Goal: Task Accomplishment & Management: Use online tool/utility

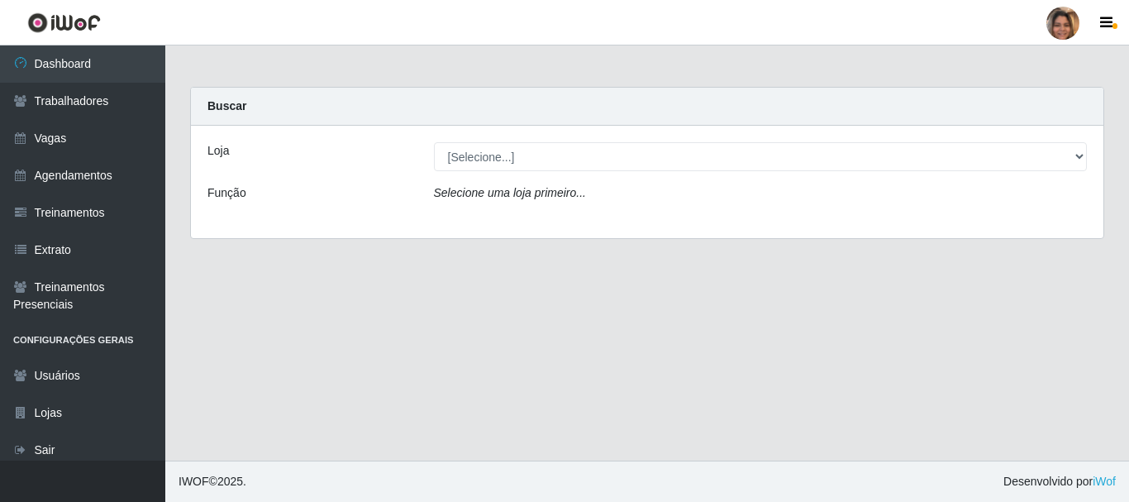
click at [1088, 152] on div "[Selecione...] Mar Vermelho - CEASA Mar Vermelho - Centro de Distribuição" at bounding box center [761, 156] width 679 height 29
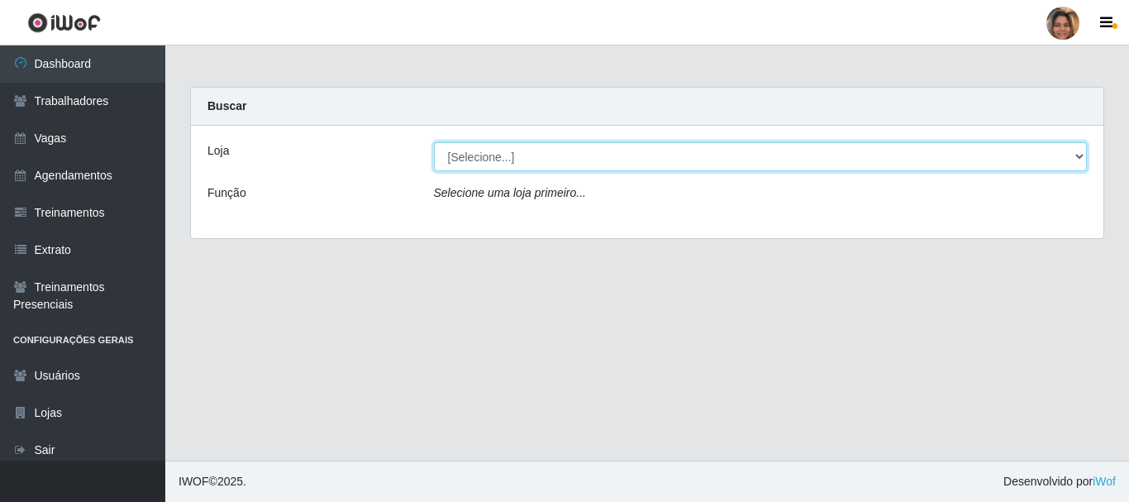
click at [1082, 150] on select "[Selecione...] Mar Vermelho - CEASA Mar Vermelho - Centro de Distribuição" at bounding box center [761, 156] width 654 height 29
click at [1081, 160] on select "[Selecione...] Mar Vermelho - CEASA Mar Vermelho - Centro de Distribuição" at bounding box center [761, 156] width 654 height 29
select select "474"
click at [434, 142] on select "[Selecione...] Mar Vermelho - CEASA Mar Vermelho - Centro de Distribuição" at bounding box center [761, 156] width 654 height 29
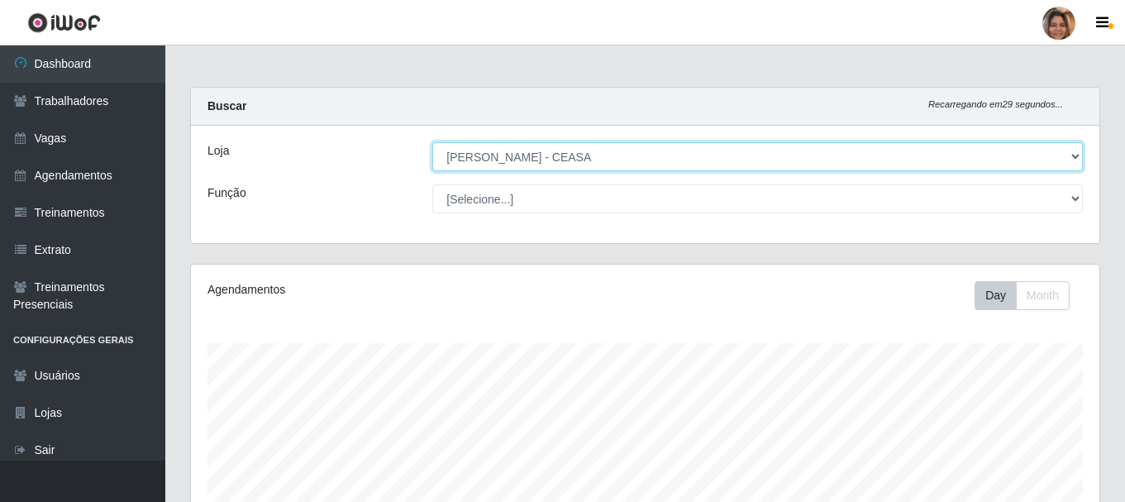
scroll to position [343, 909]
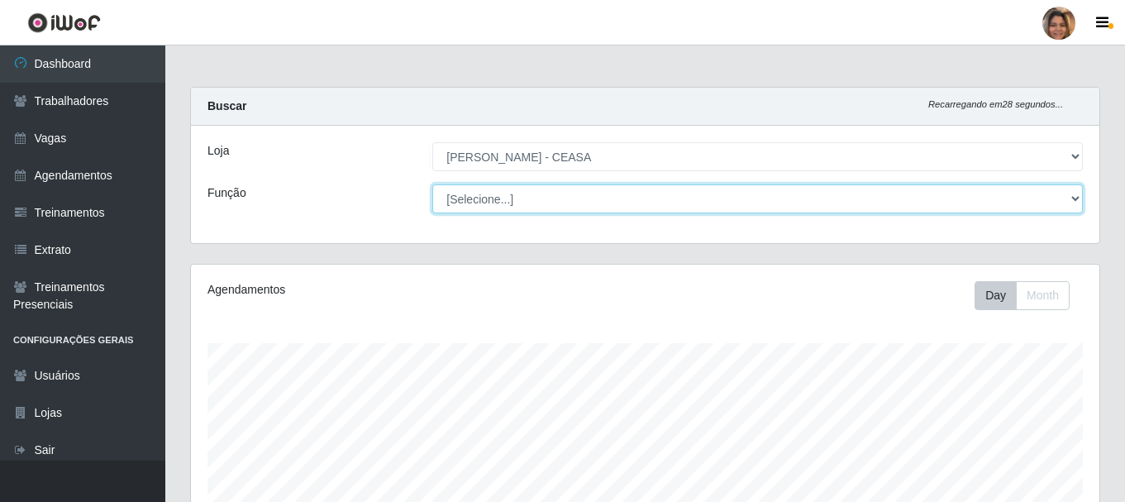
click at [1079, 198] on select "[Selecione...] Repositor Repositor + Repositor ++" at bounding box center [757, 198] width 651 height 29
select select "24"
click at [432, 184] on select "[Selecione...] Repositor Repositor + Repositor ++" at bounding box center [757, 198] width 651 height 29
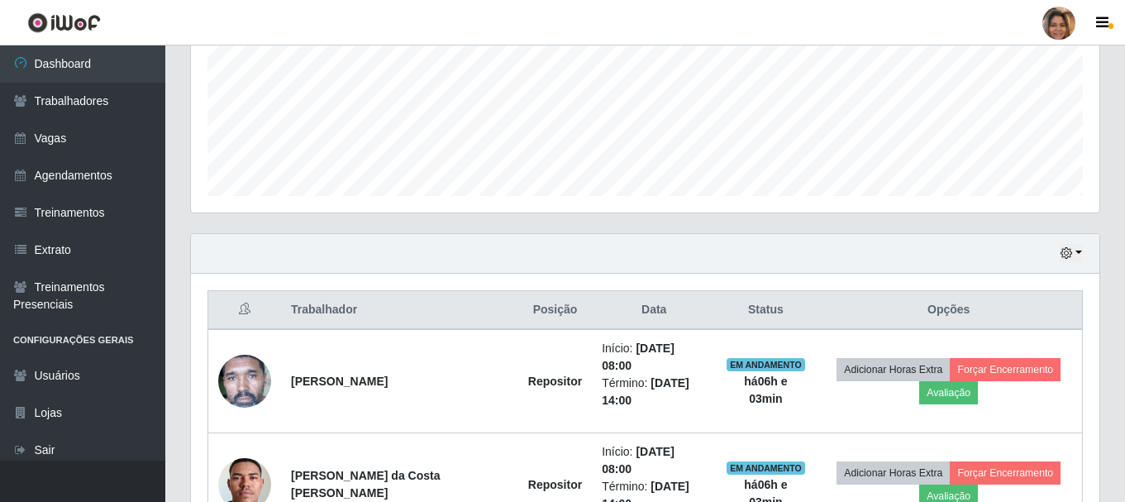
scroll to position [474, 0]
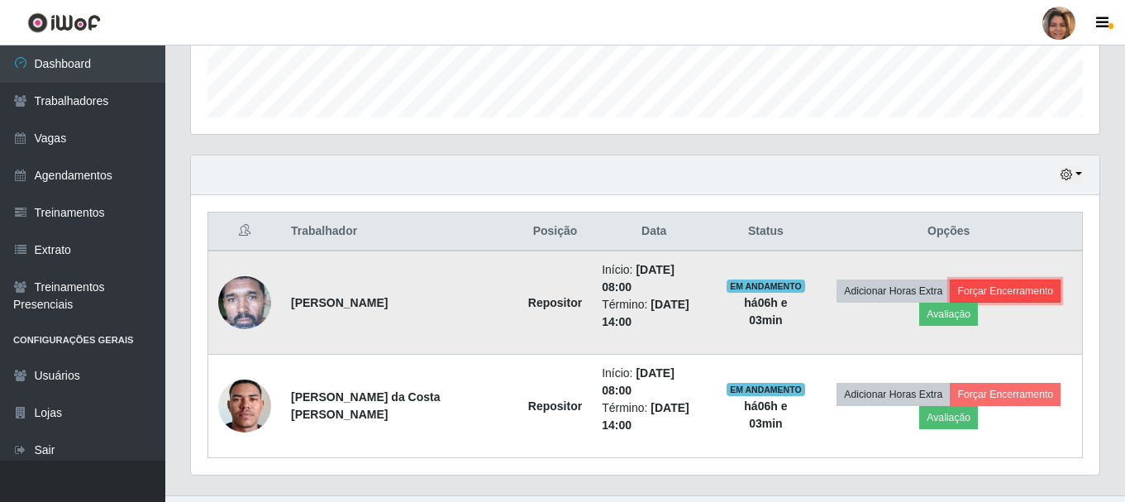
click at [1019, 279] on button "Forçar Encerramento" at bounding box center [1005, 290] width 111 height 23
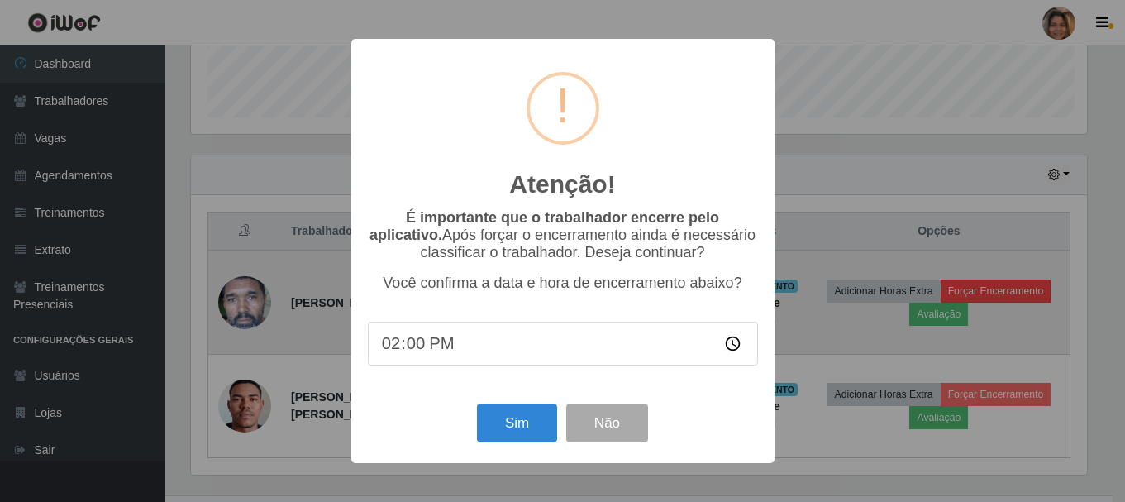
scroll to position [343, 900]
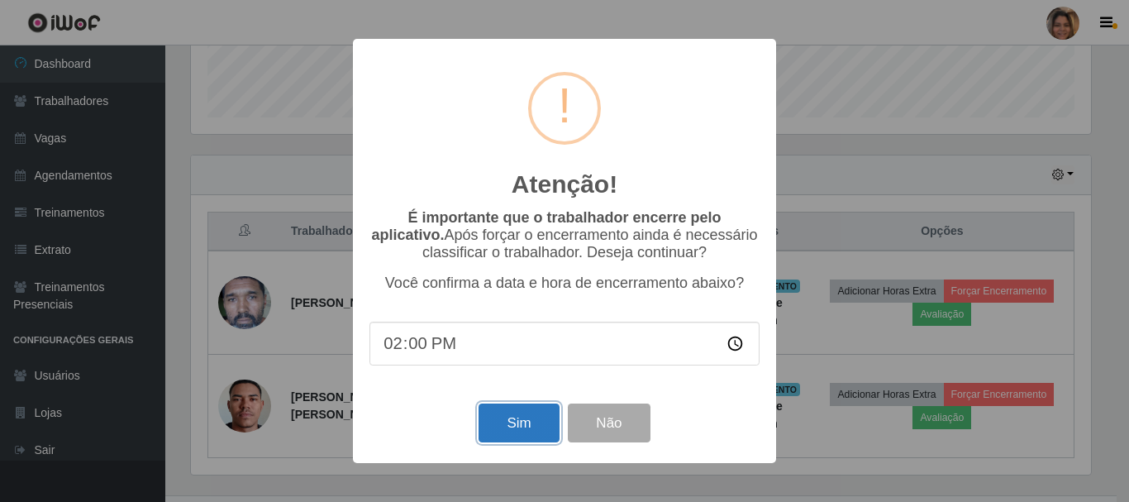
click at [514, 415] on button "Sim" at bounding box center [519, 423] width 80 height 39
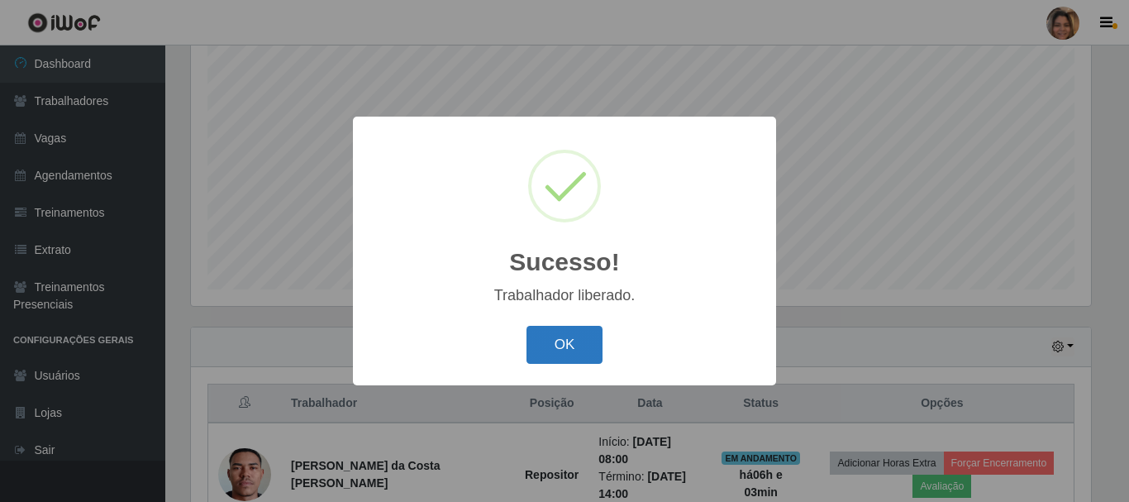
click at [594, 340] on button "OK" at bounding box center [565, 345] width 77 height 39
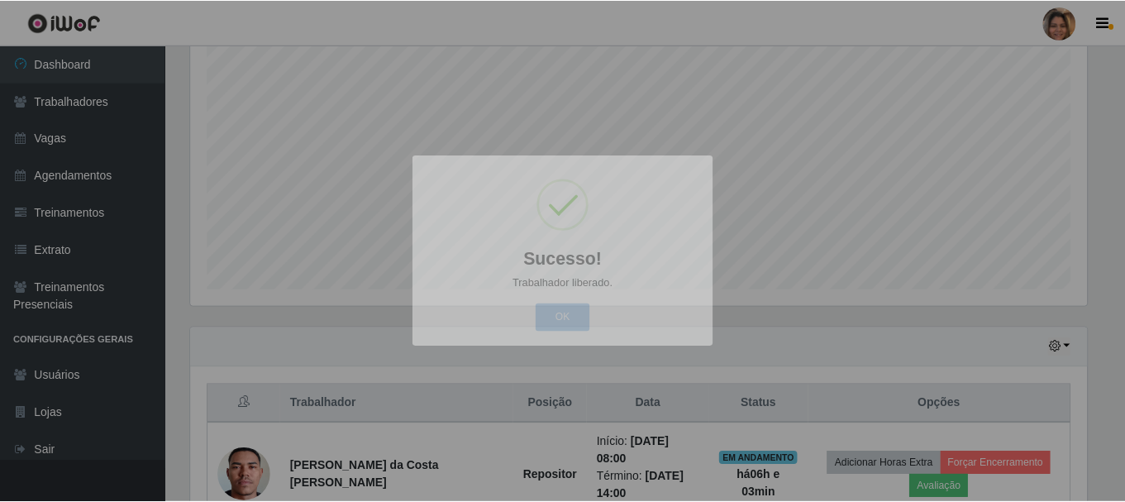
scroll to position [343, 909]
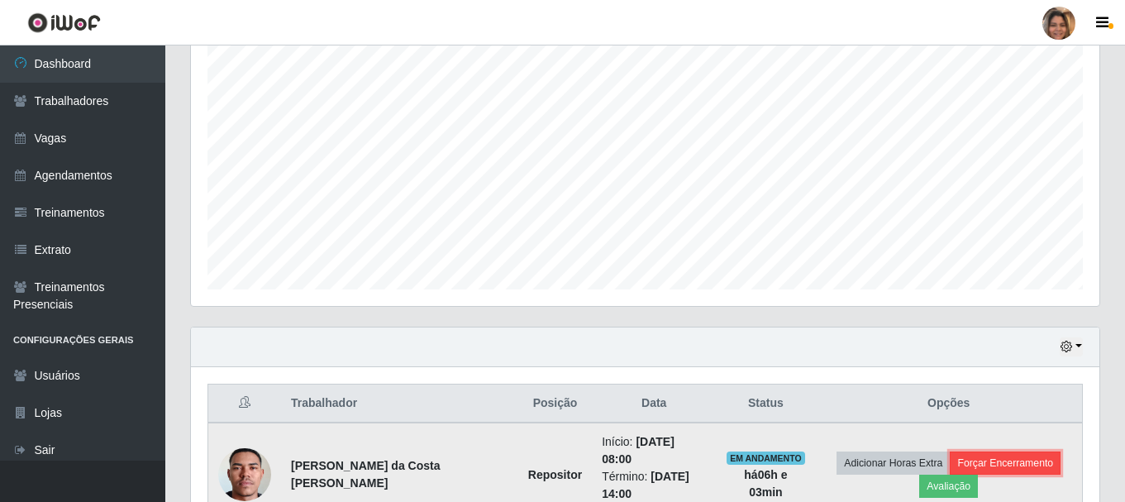
click at [1008, 460] on button "Forçar Encerramento" at bounding box center [1005, 462] width 111 height 23
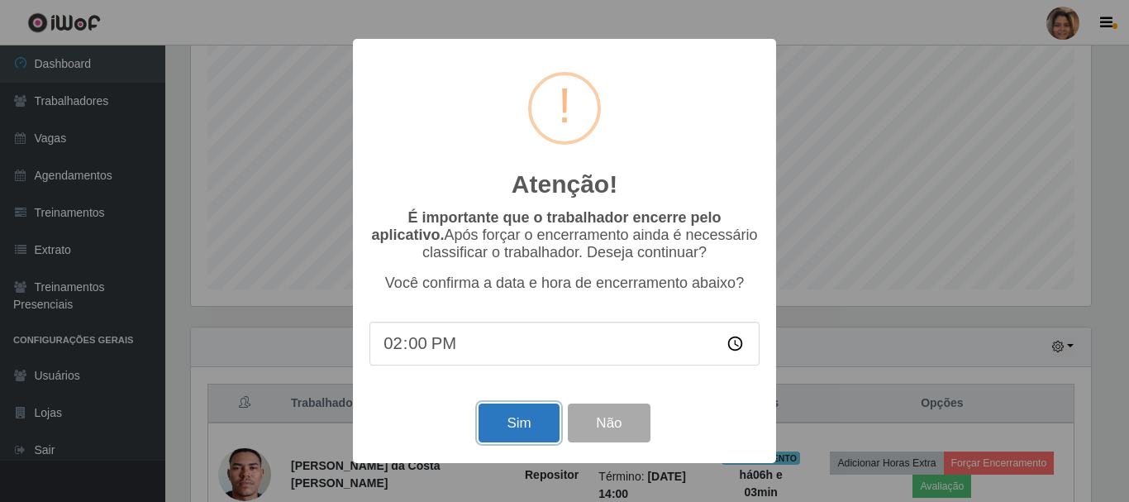
click at [539, 429] on button "Sim" at bounding box center [519, 423] width 80 height 39
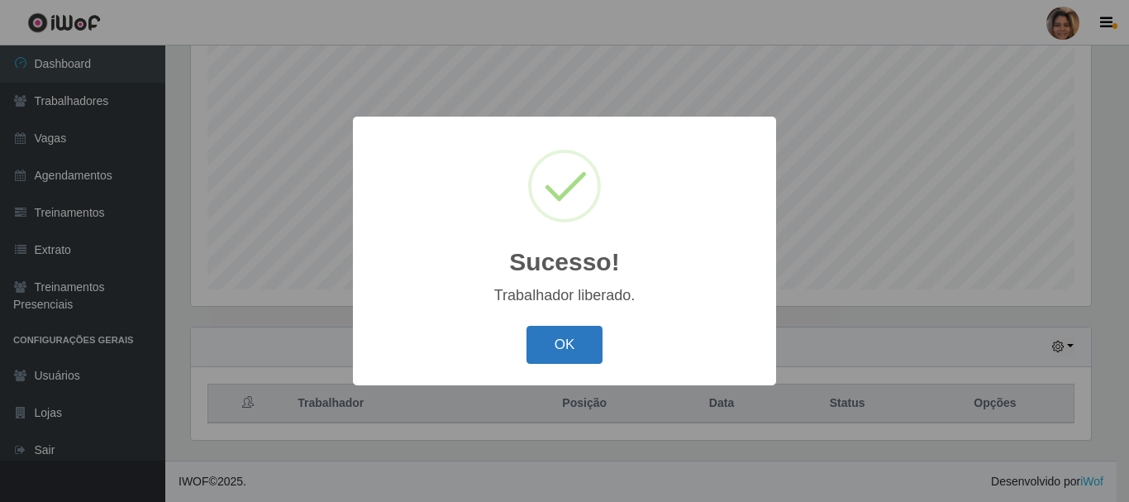
click at [561, 358] on button "OK" at bounding box center [565, 345] width 77 height 39
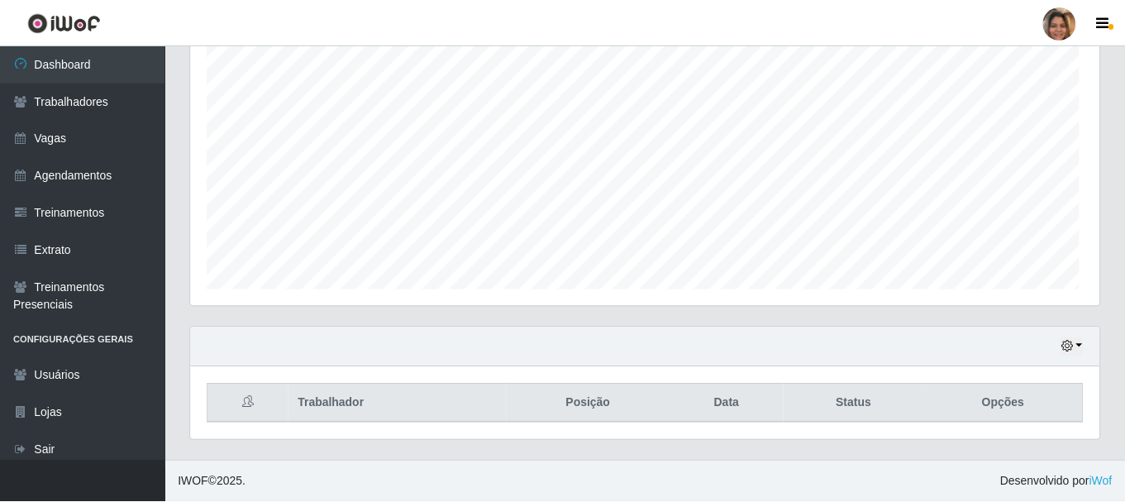
scroll to position [343, 909]
